Goal: Check status: Check status

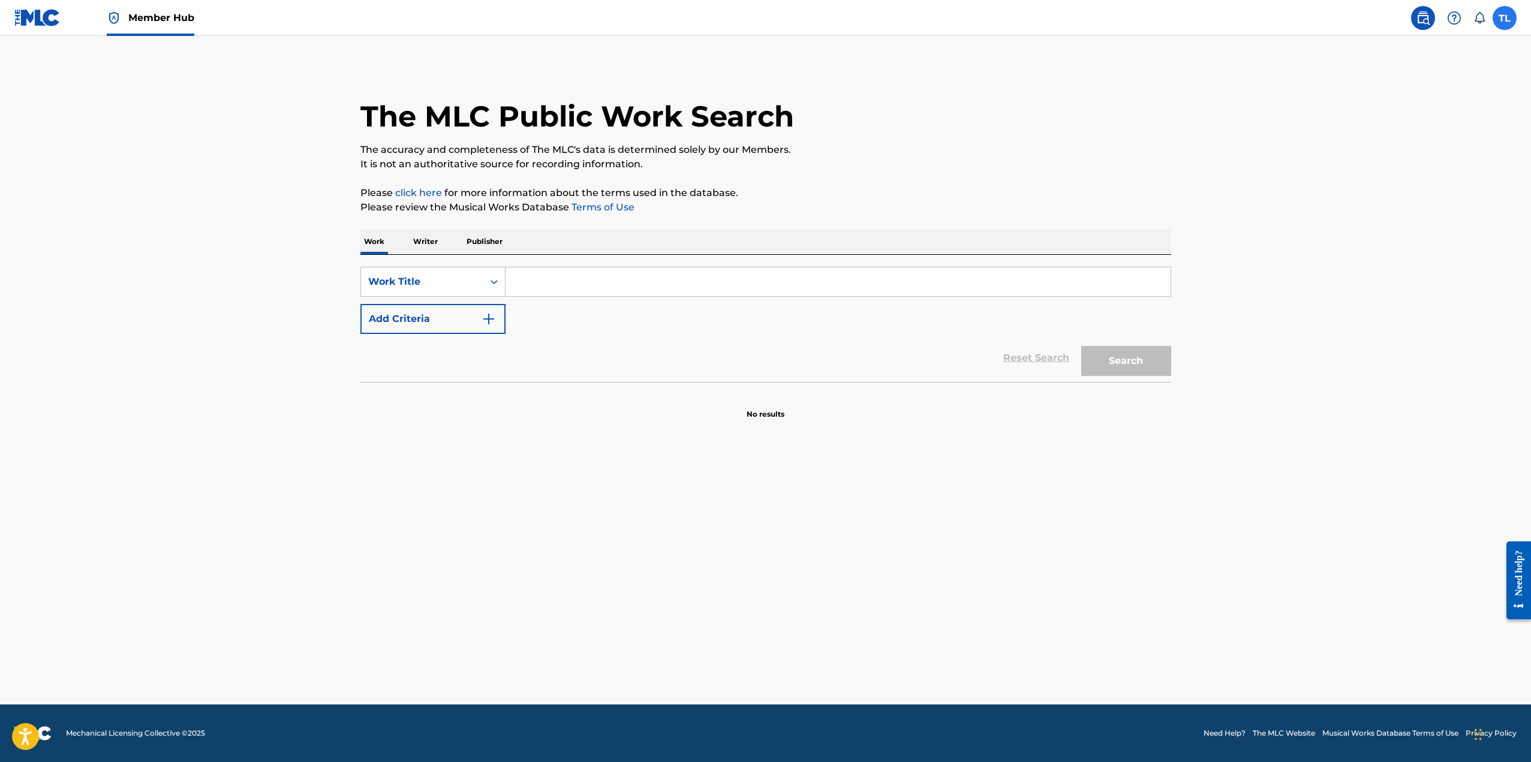
click at [1503, 23] on label at bounding box center [1505, 18] width 24 height 24
click at [1505, 18] on input "TL [PERSON_NAME] [EMAIL_ADDRESS][DOMAIN_NAME] Notification Preferences Profile …" at bounding box center [1505, 18] width 0 height 0
drag, startPoint x: 487, startPoint y: 476, endPoint x: 477, endPoint y: 463, distance: 16.2
click at [486, 476] on main "The MLC Public Work Search The accuracy and completeness of The MLC's data is d…" at bounding box center [765, 370] width 1531 height 669
click at [169, 16] on span "Member Hub" at bounding box center [161, 18] width 66 height 14
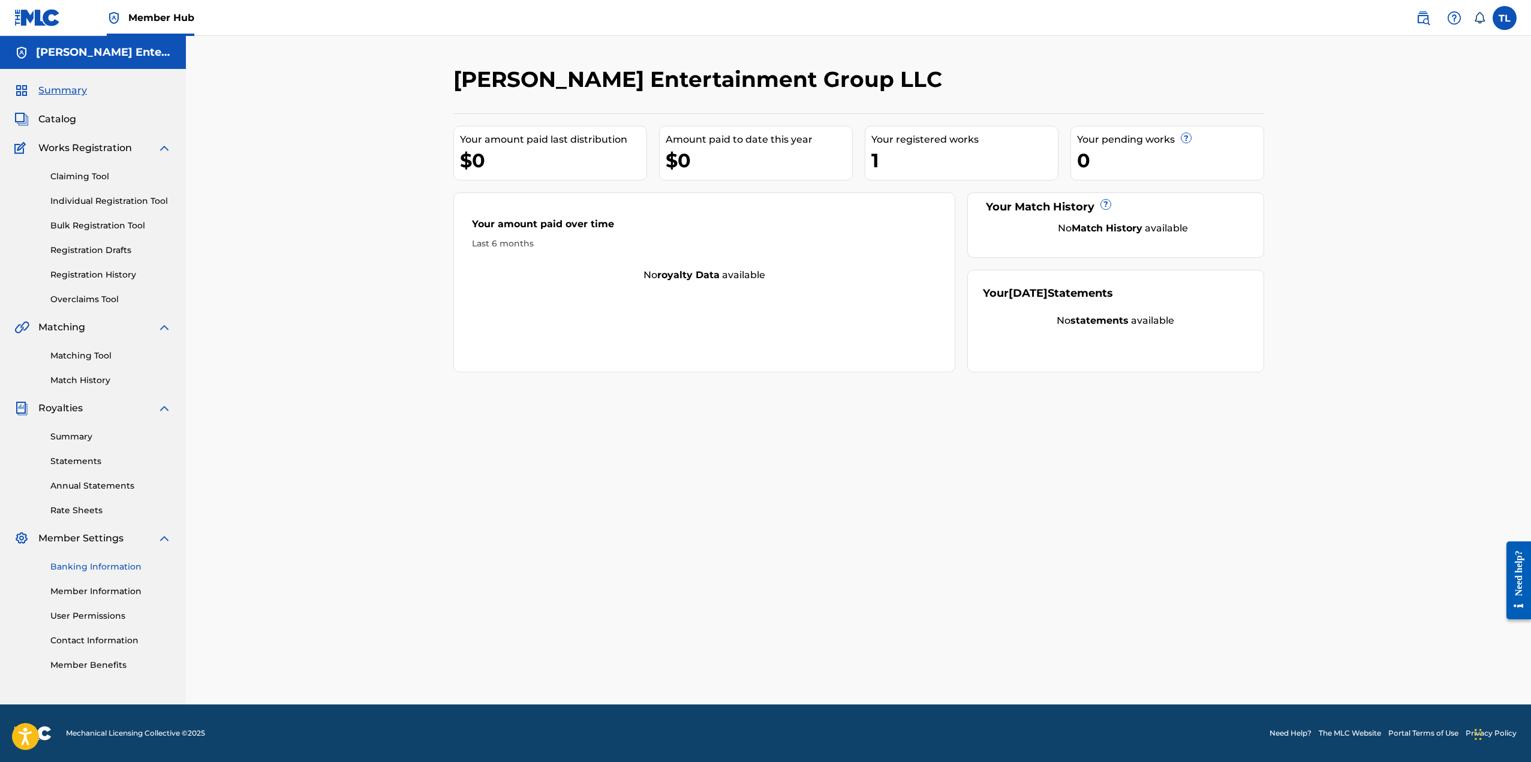
click at [113, 566] on link "Banking Information" at bounding box center [110, 567] width 121 height 13
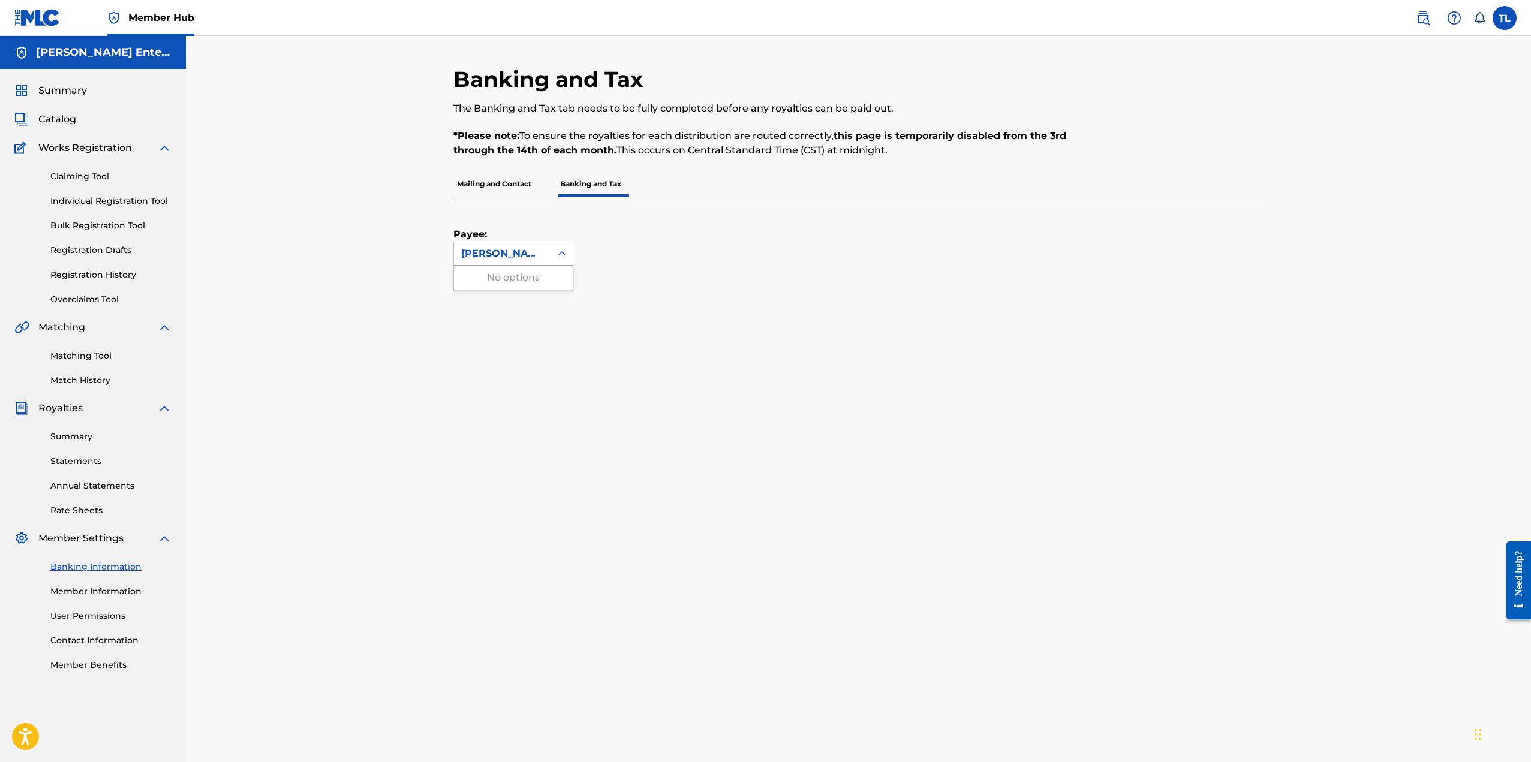
click at [558, 255] on icon at bounding box center [562, 254] width 12 height 12
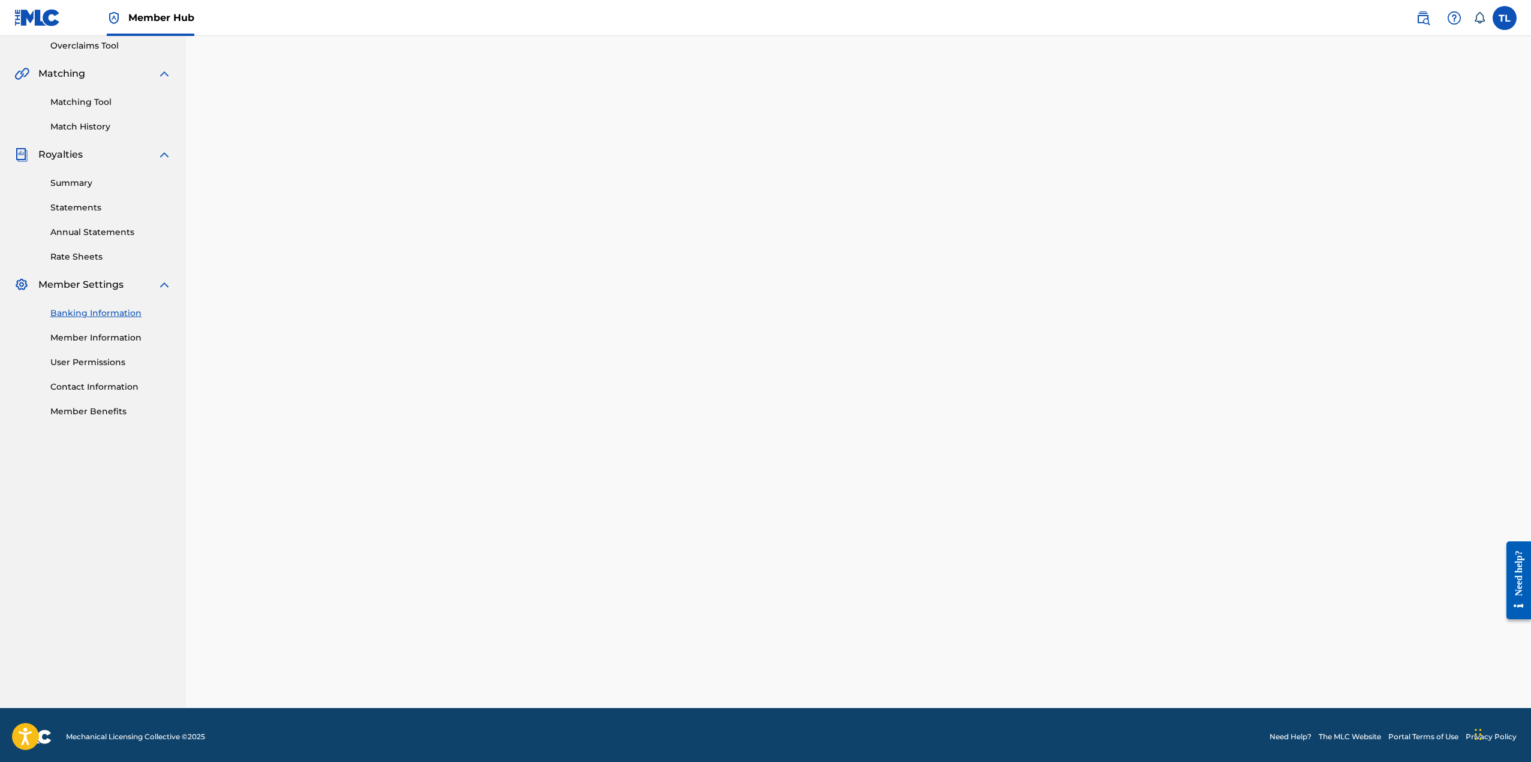
scroll to position [257, 0]
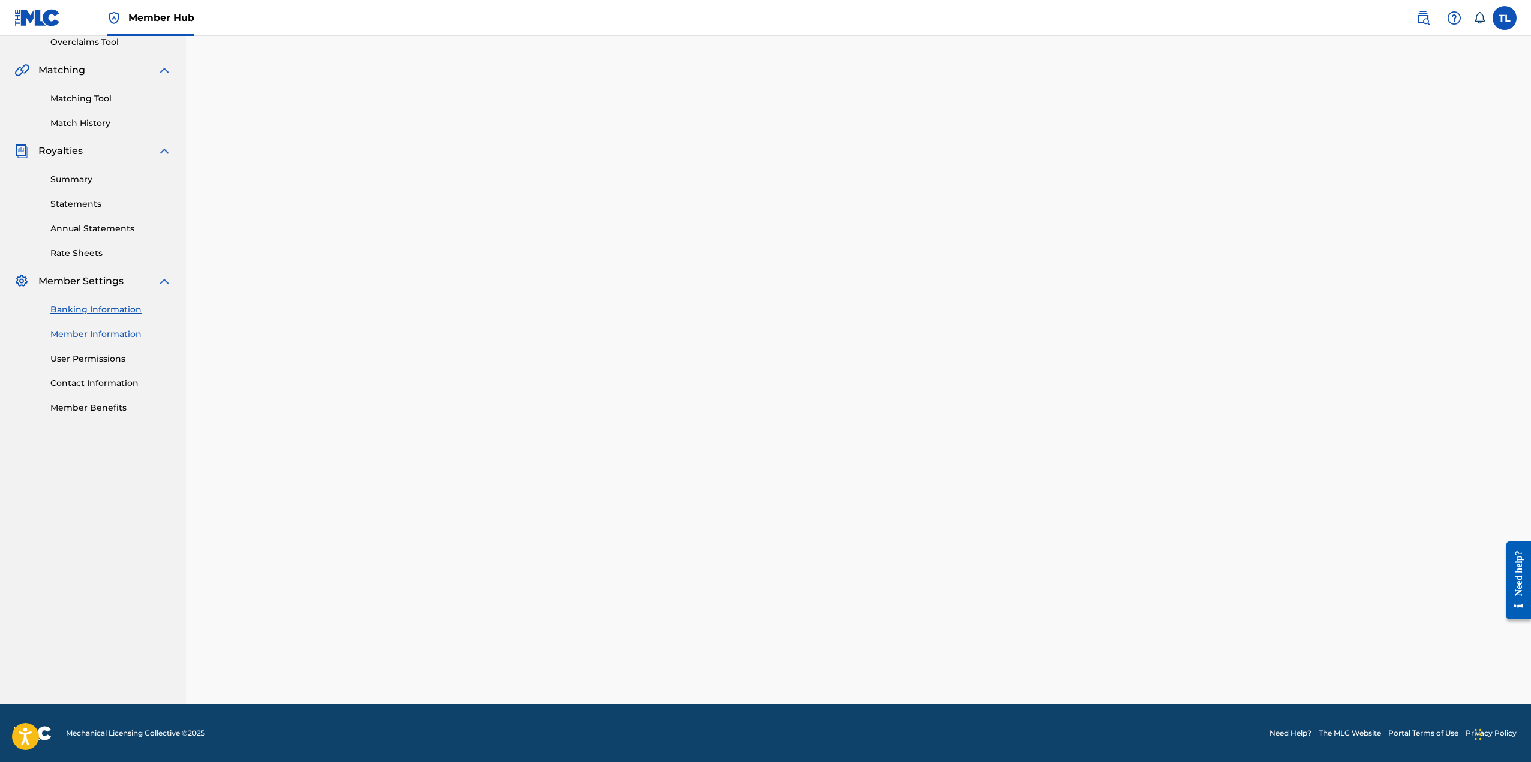
click at [111, 335] on link "Member Information" at bounding box center [110, 334] width 121 height 13
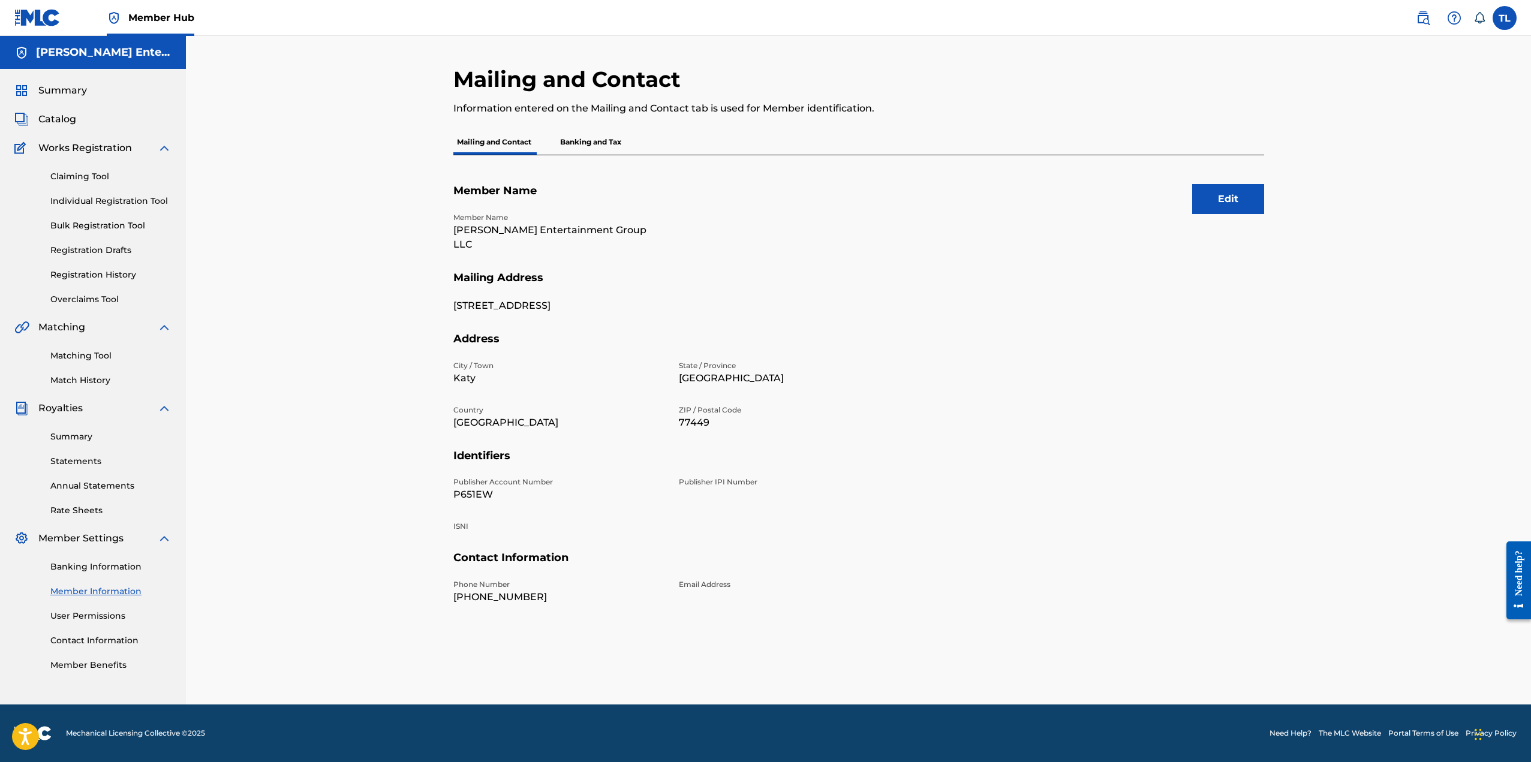
click at [598, 144] on p "Banking and Tax" at bounding box center [591, 142] width 68 height 25
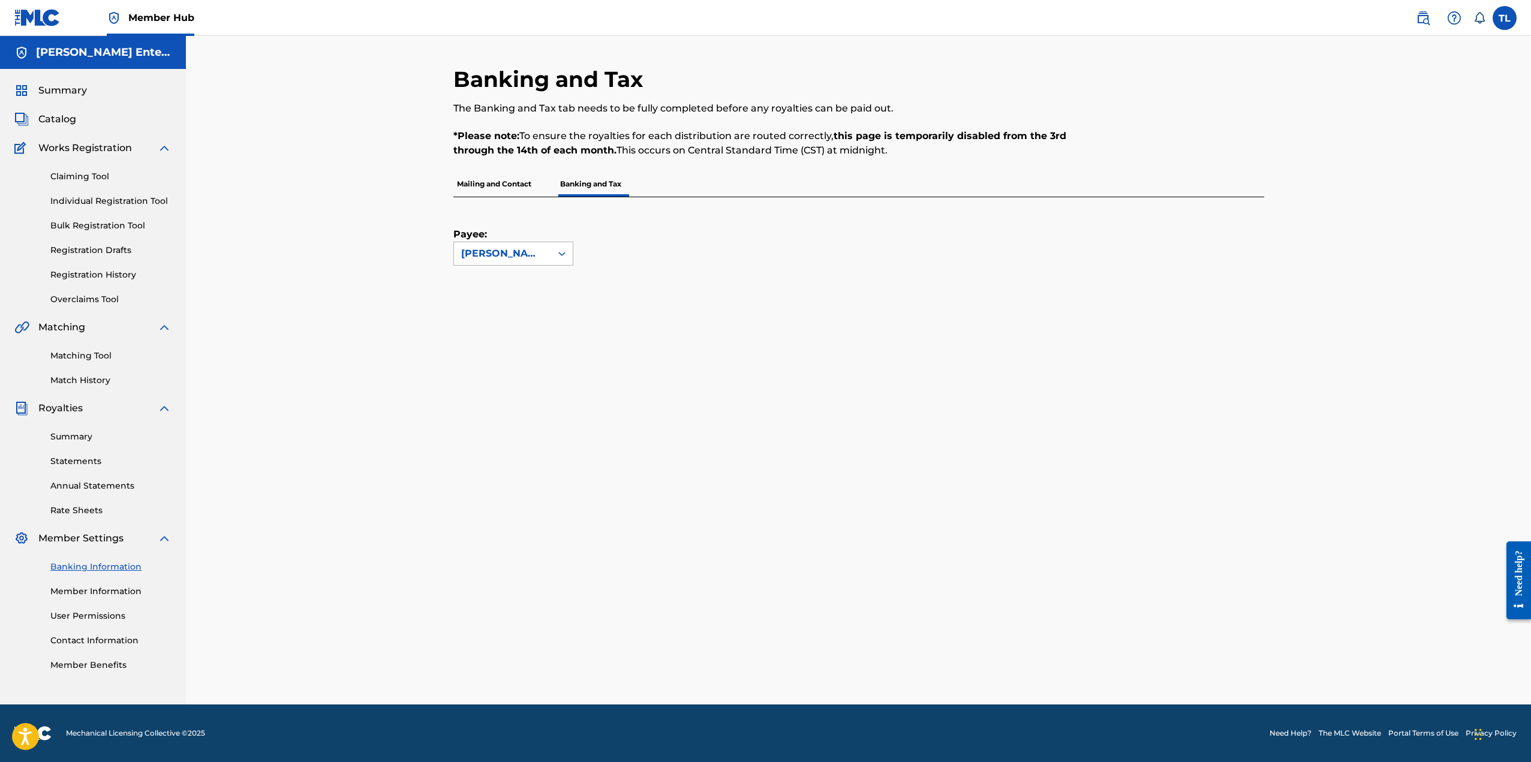
click at [555, 255] on div at bounding box center [562, 254] width 22 height 22
click at [97, 200] on link "Individual Registration Tool" at bounding box center [110, 201] width 121 height 13
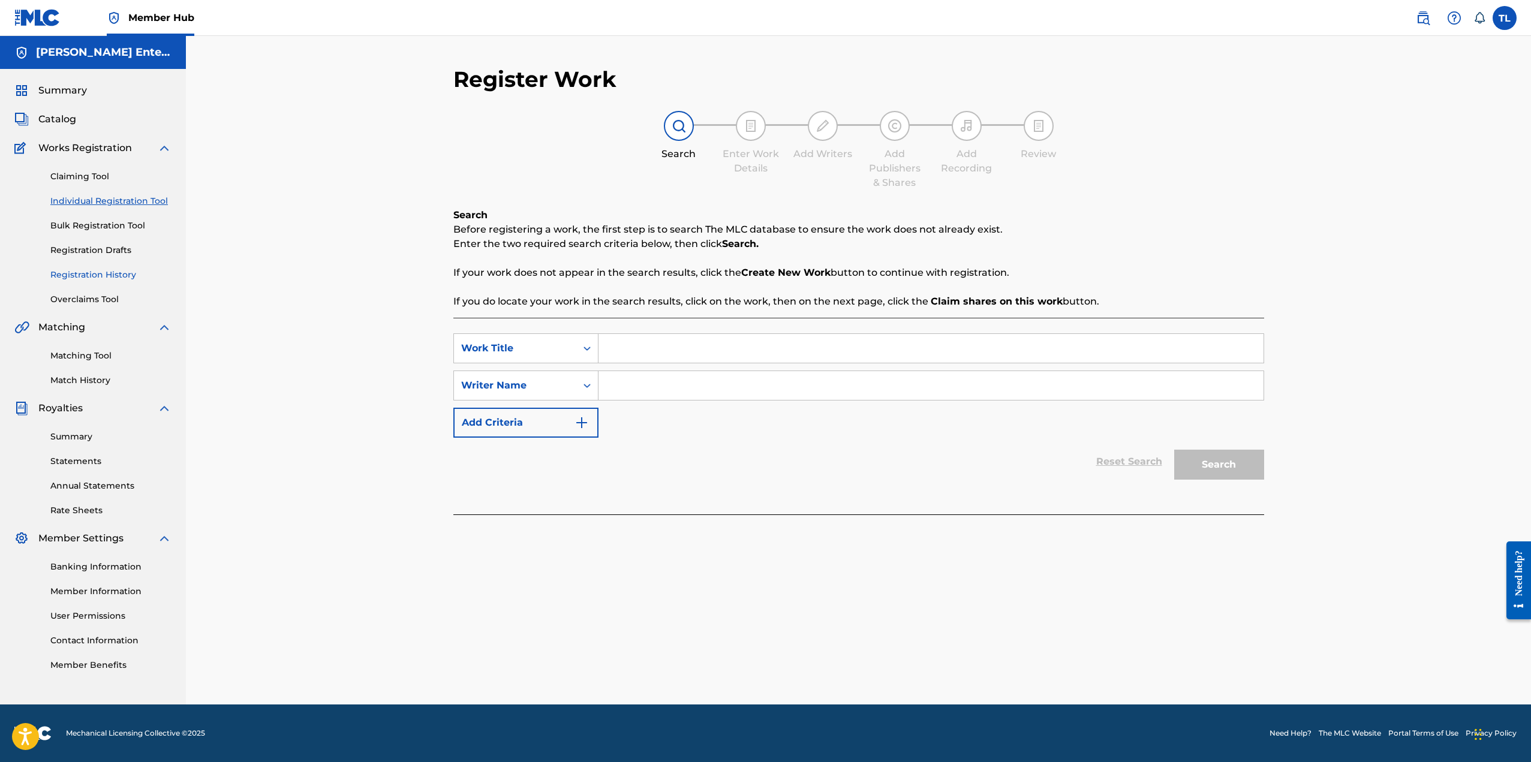
click at [112, 278] on link "Registration History" at bounding box center [110, 275] width 121 height 13
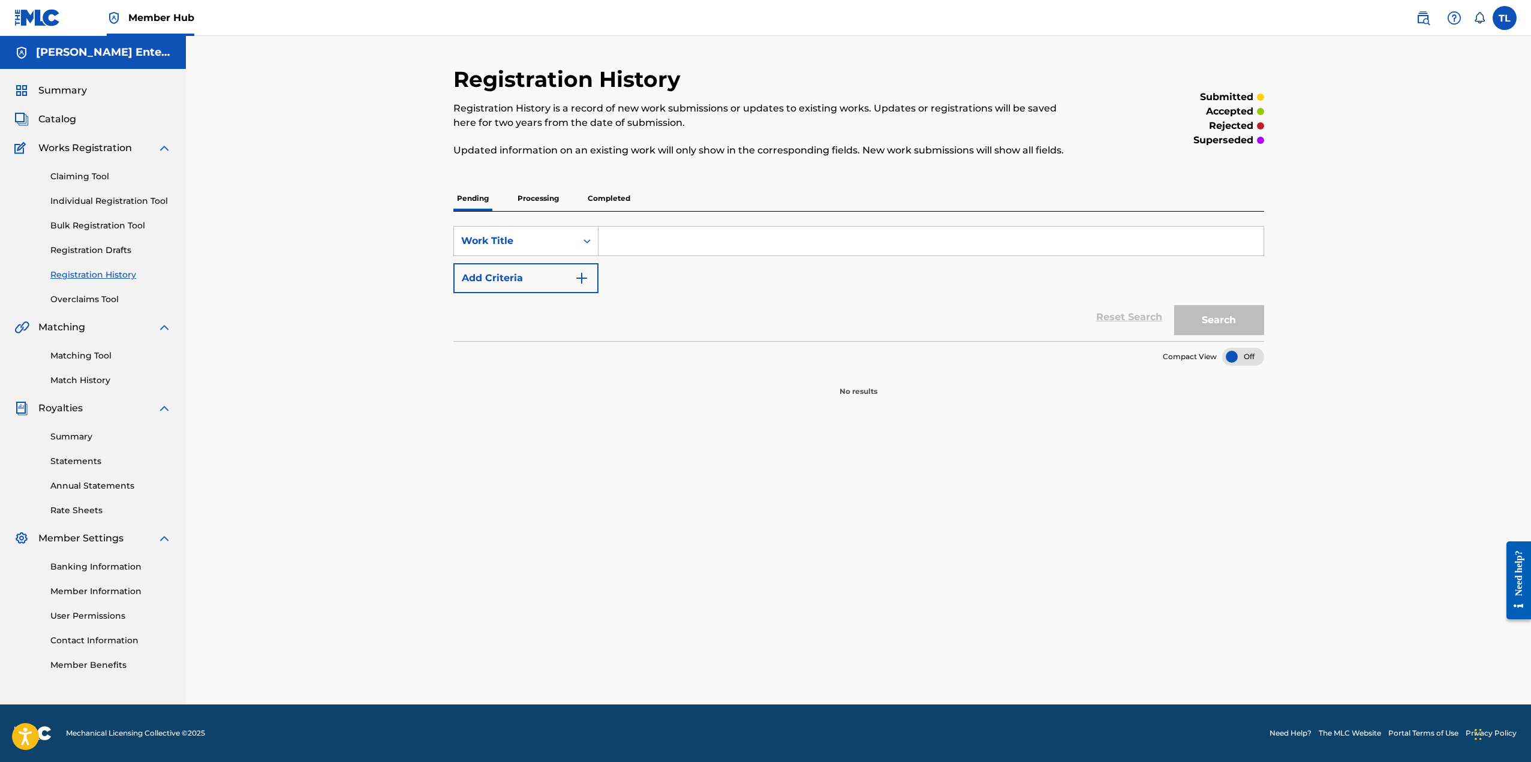
click at [597, 197] on p "Completed" at bounding box center [609, 198] width 50 height 25
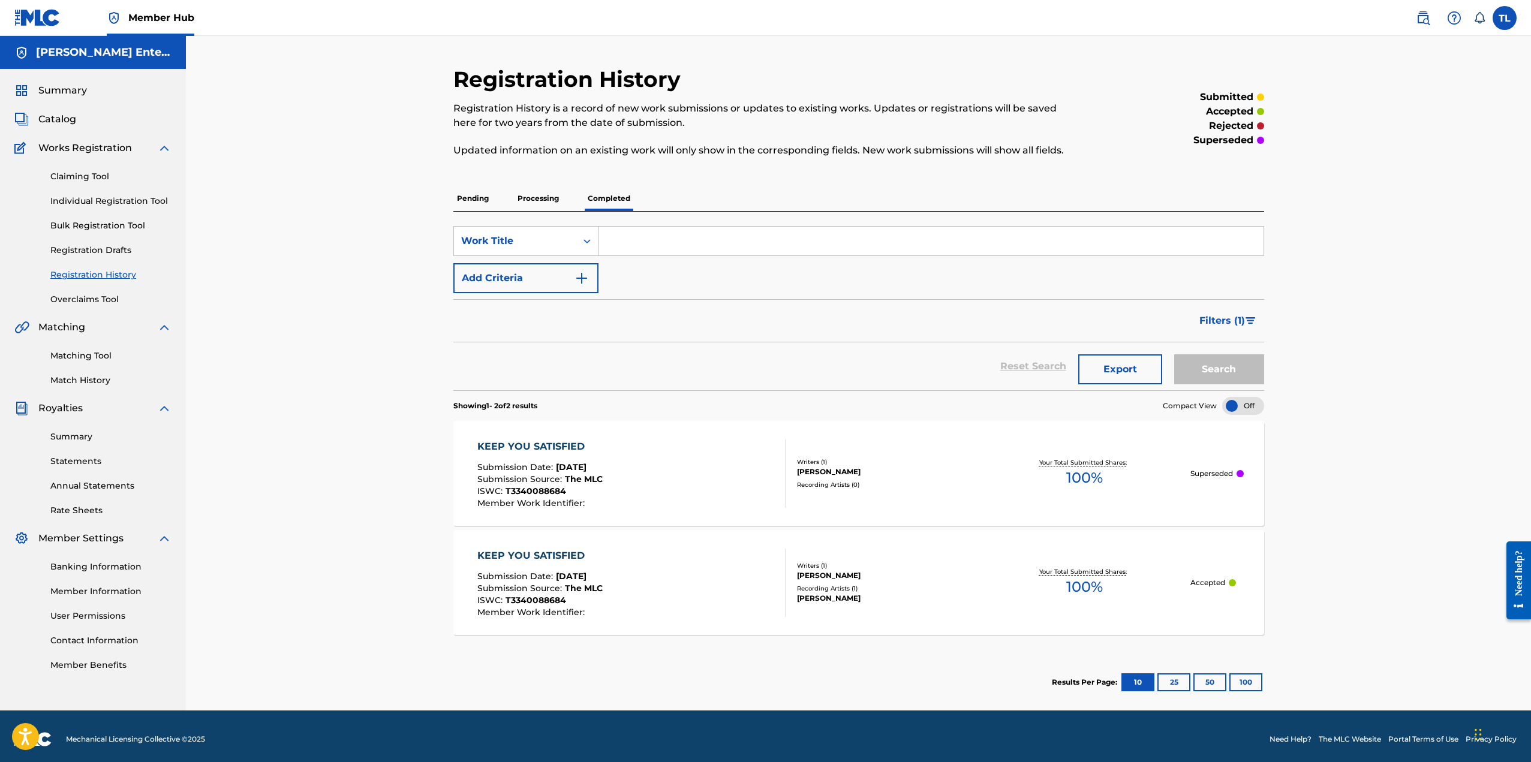
click at [536, 551] on div "KEEP YOU SATISFIED" at bounding box center [539, 556] width 125 height 14
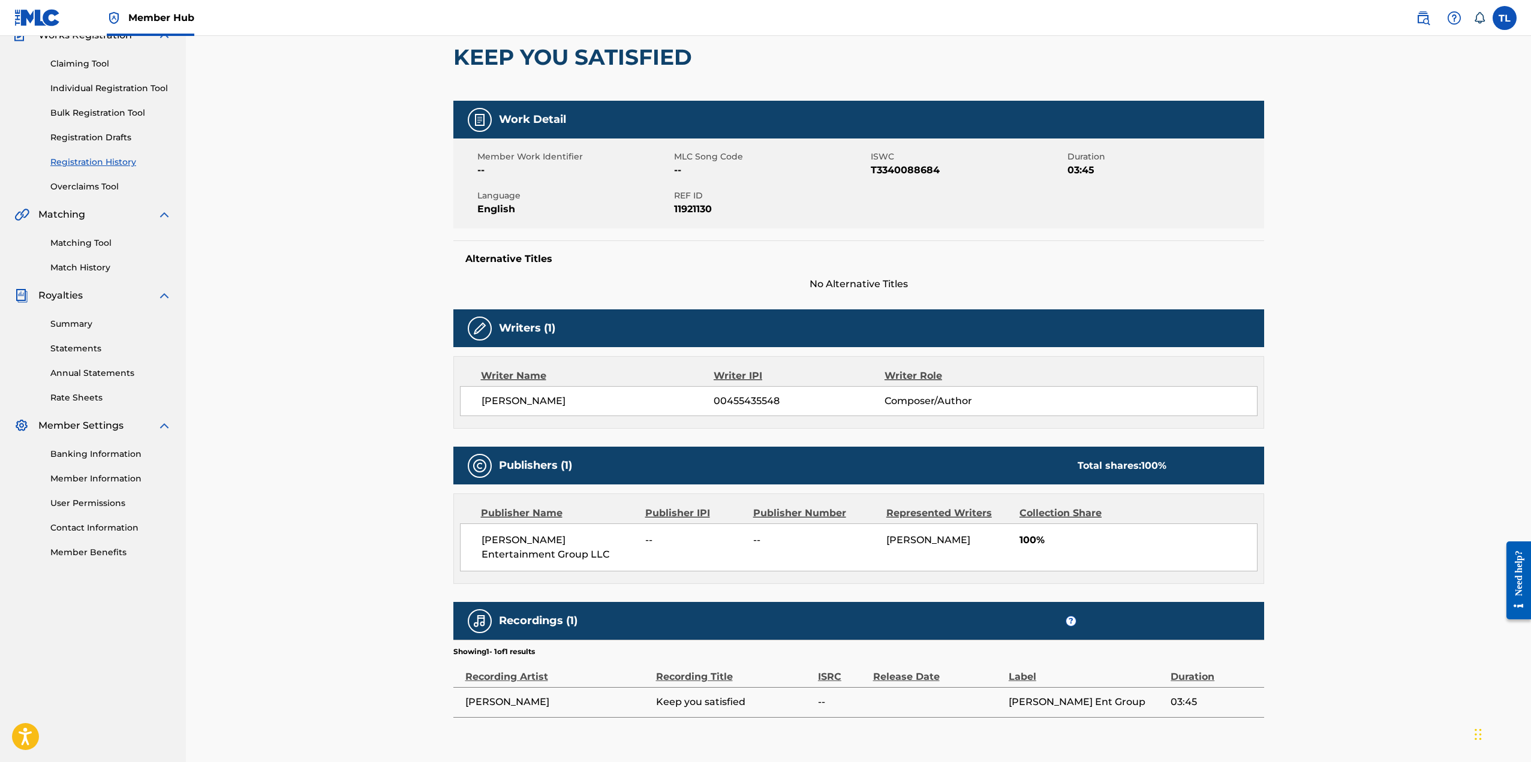
scroll to position [120, 0]
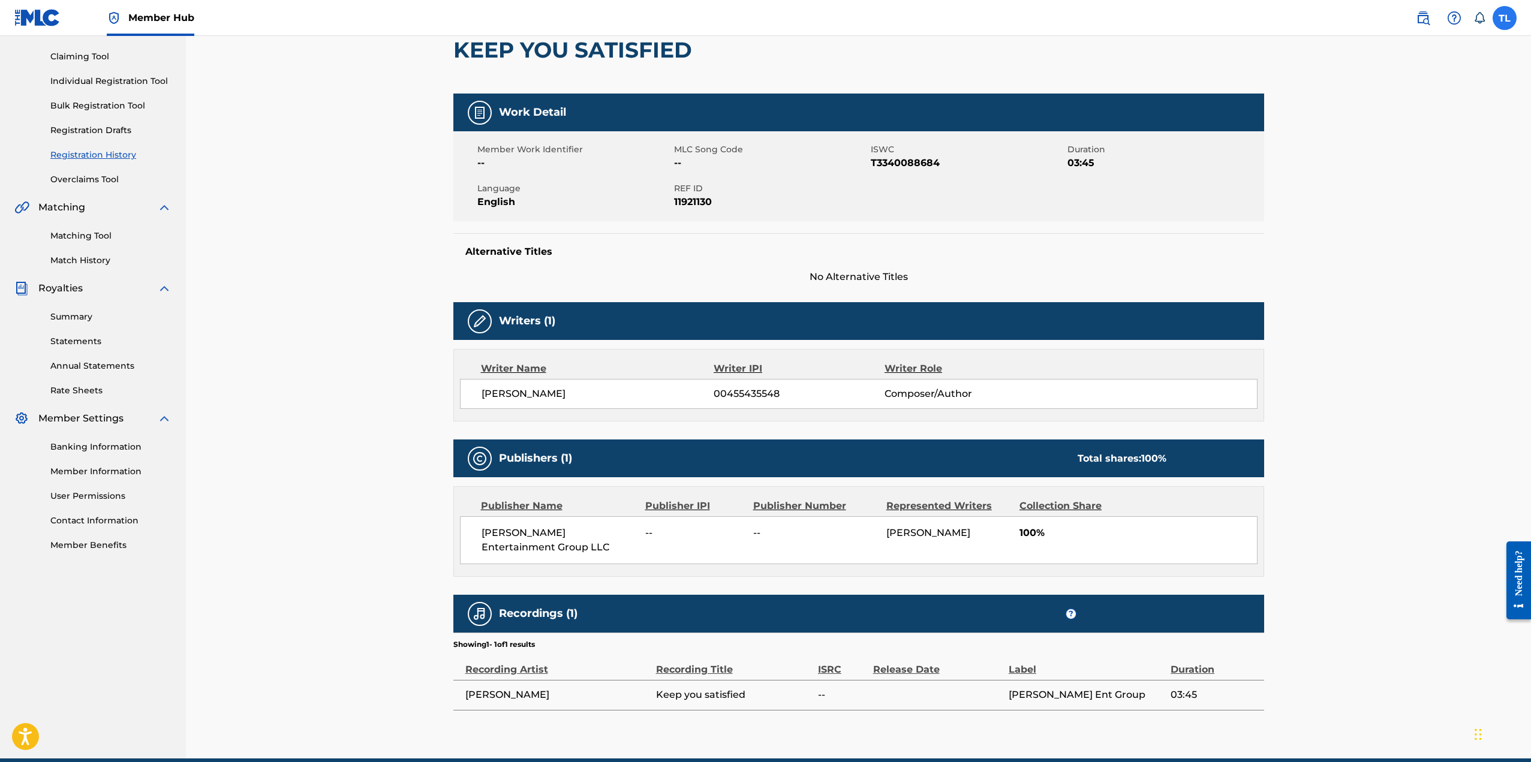
click at [1497, 21] on label at bounding box center [1505, 18] width 24 height 24
click at [1505, 18] on input "TL [PERSON_NAME] [EMAIL_ADDRESS][DOMAIN_NAME] Notification Preferences Profile …" at bounding box center [1505, 18] width 0 height 0
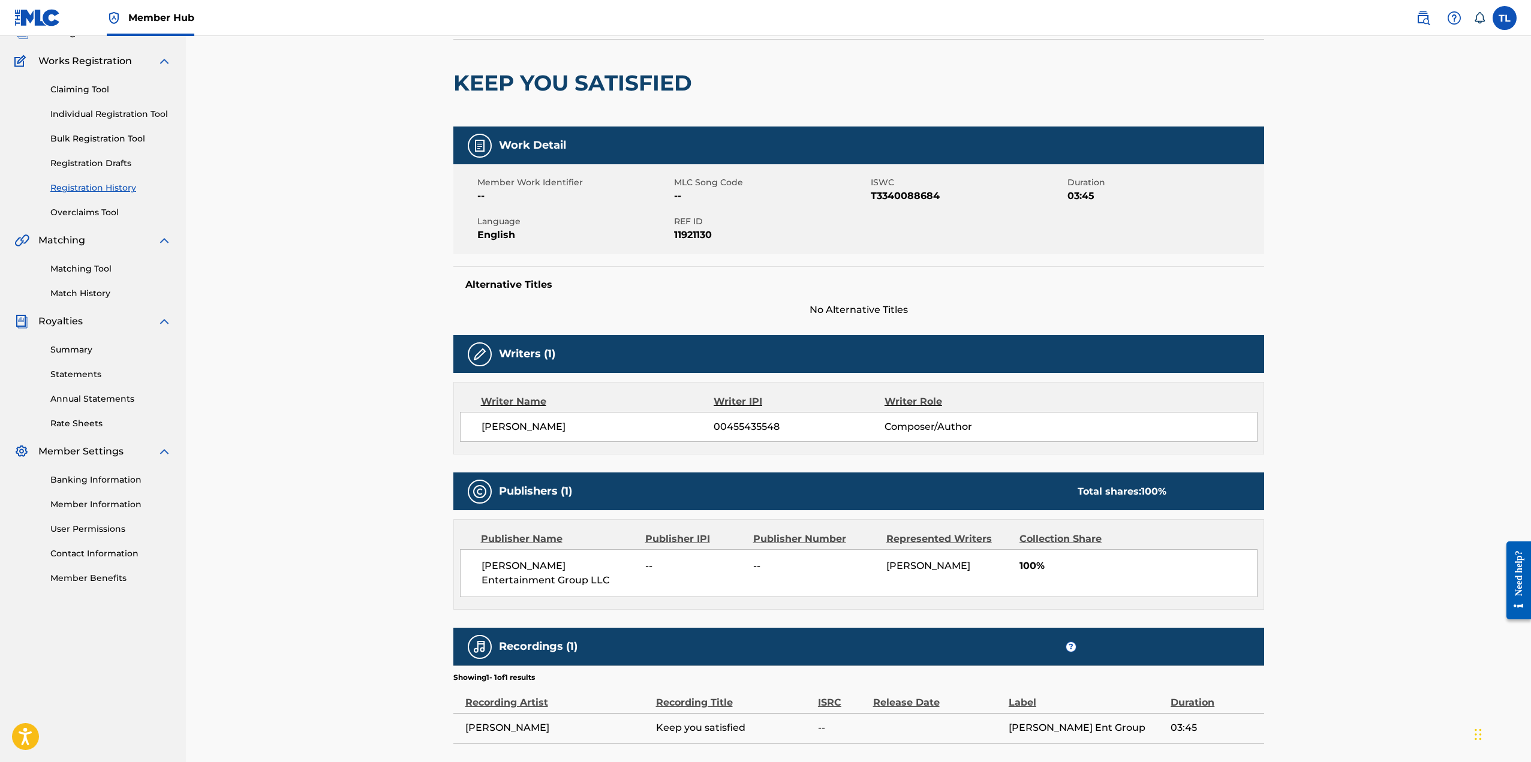
scroll to position [0, 0]
